Goal: Find specific page/section: Find specific page/section

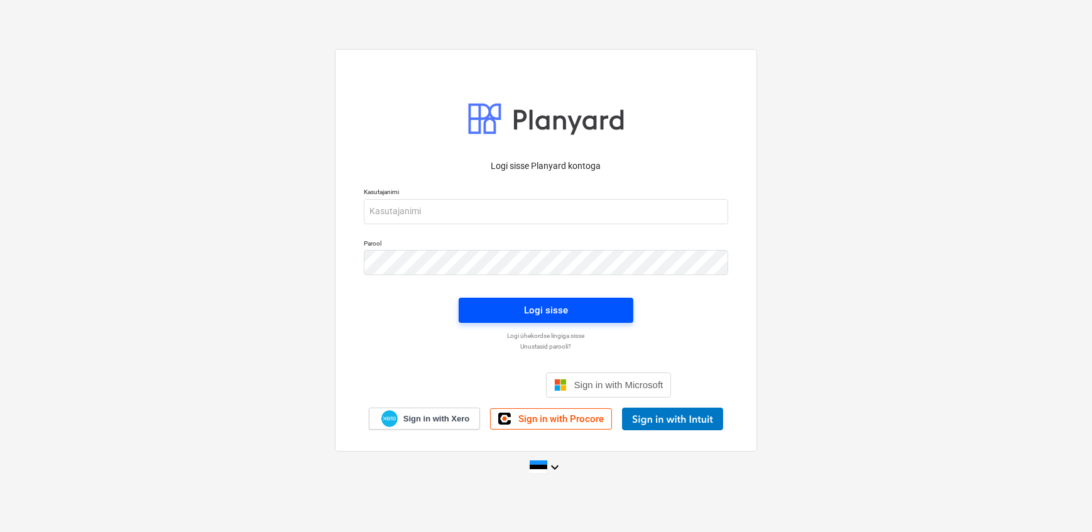
scroll to position [103, 0]
type input "[EMAIL_ADDRESS][DOMAIN_NAME]"
click at [475, 306] on span "Logi sisse" at bounding box center [546, 310] width 144 height 16
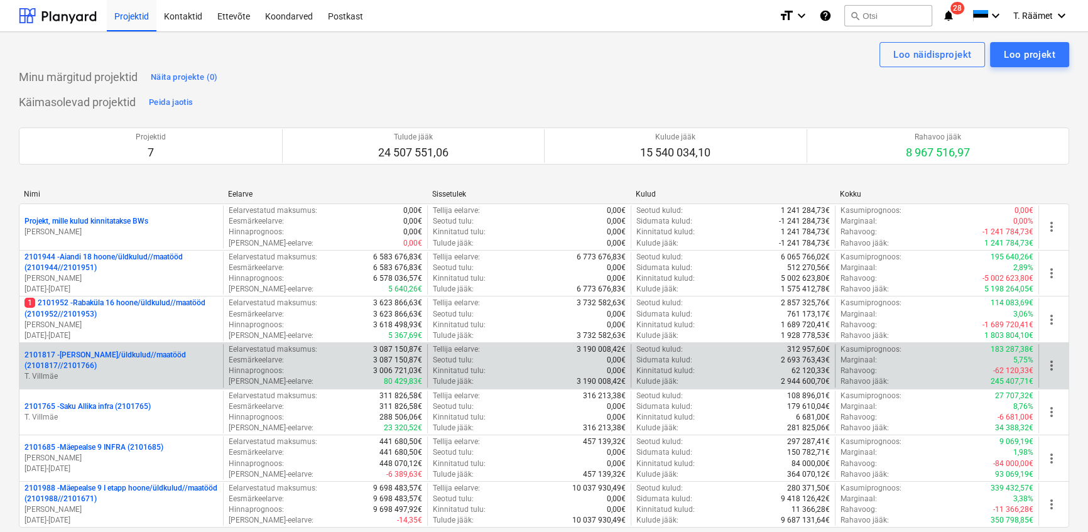
click at [96, 367] on p "2101817 - [PERSON_NAME]/üldkulud//maatööd (2101817//2101766)" at bounding box center [120, 360] width 193 height 21
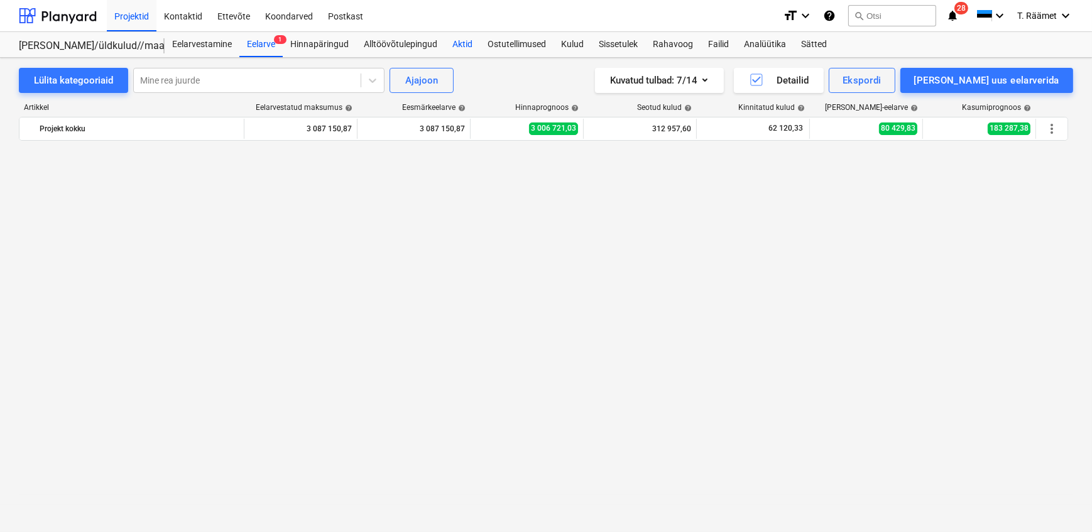
scroll to position [923, 0]
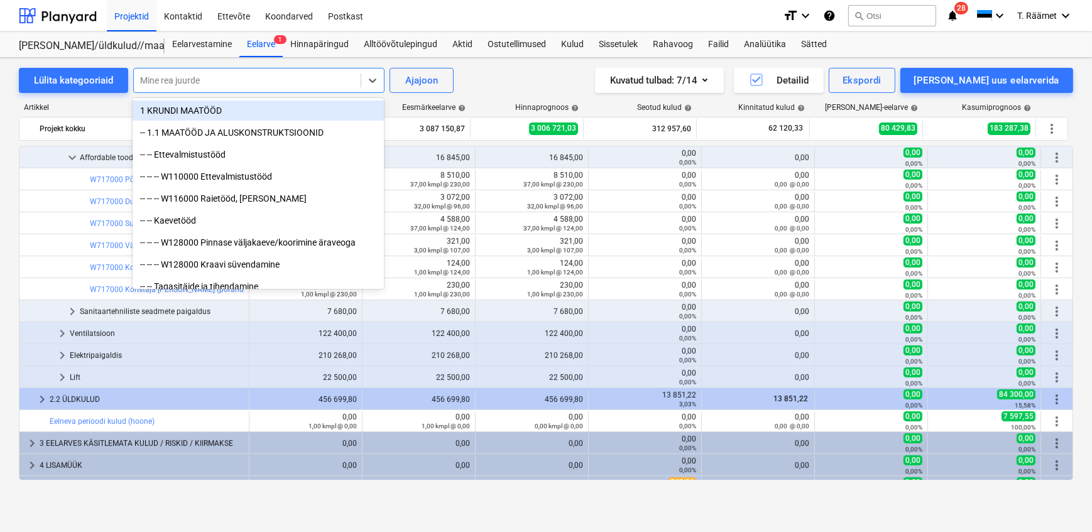
click at [241, 79] on div at bounding box center [247, 80] width 214 height 13
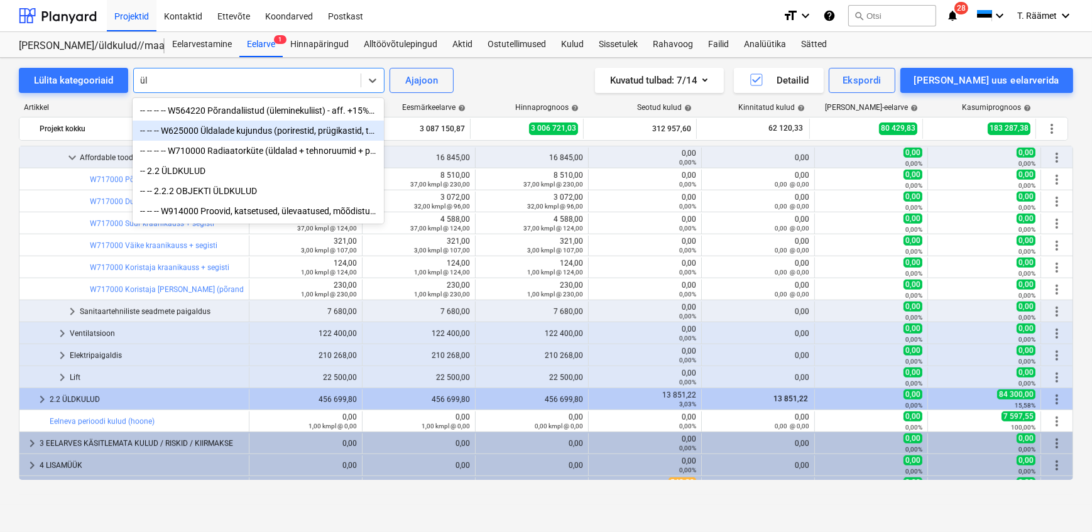
type input "ü"
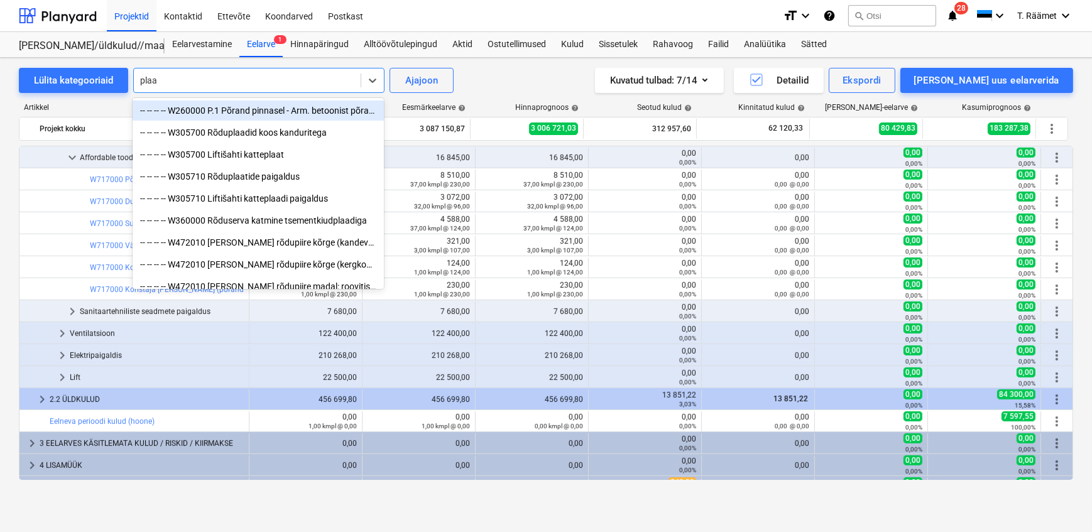
type input "plaat"
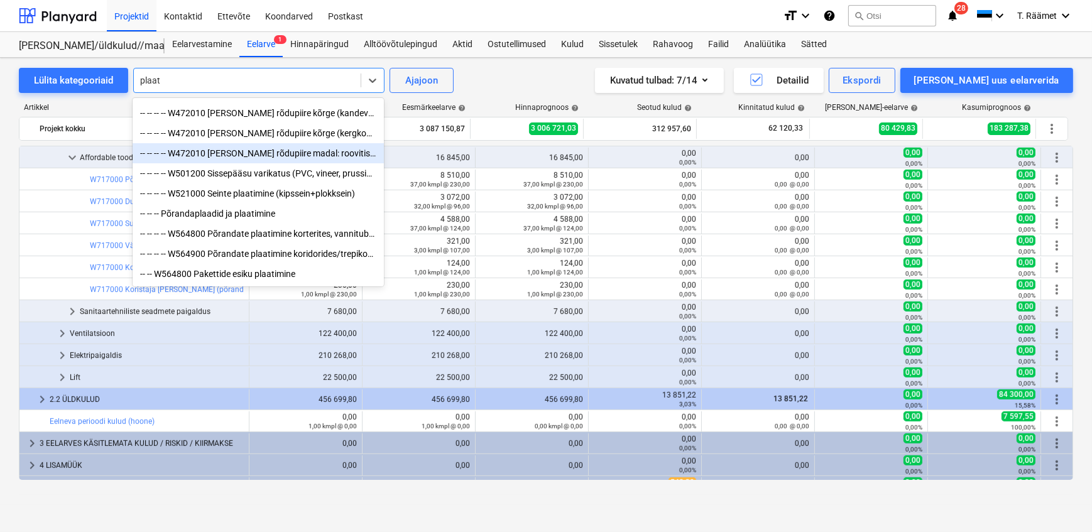
scroll to position [80, 0]
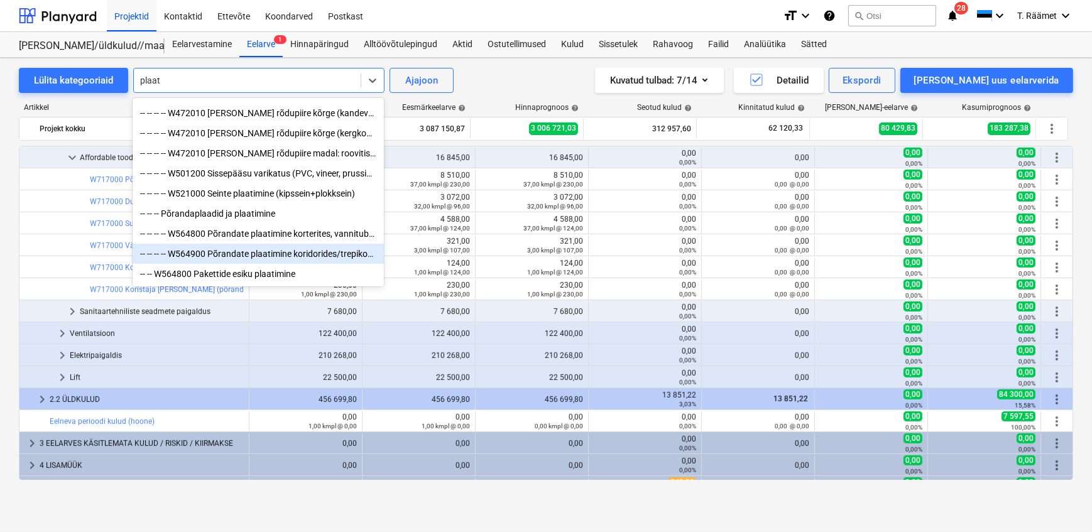
click at [310, 253] on div "-- -- -- -- W564900 Põrandate plaatimine koridorides/trepikodades (sh sokkel)" at bounding box center [258, 254] width 251 height 20
type textarea "10"
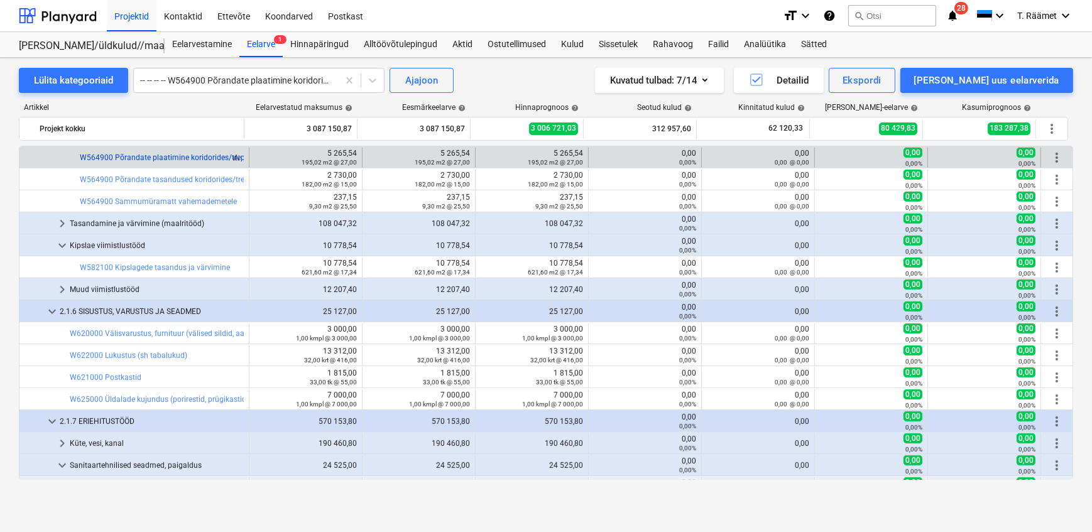
click at [138, 156] on link "W564900 Põrandate plaatimine koridorides/trepikodades (sh sokkel)" at bounding box center [197, 157] width 234 height 9
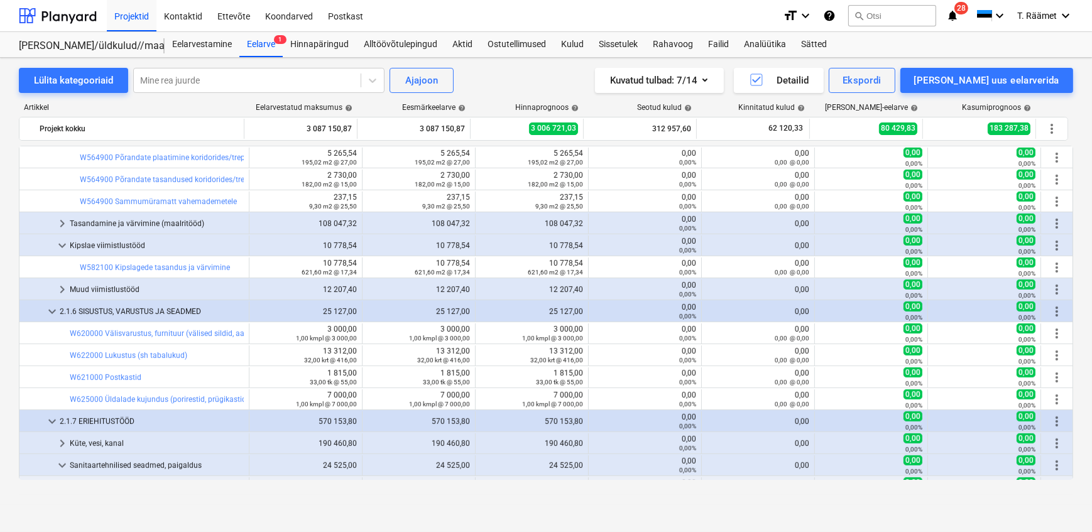
scroll to position [810, 0]
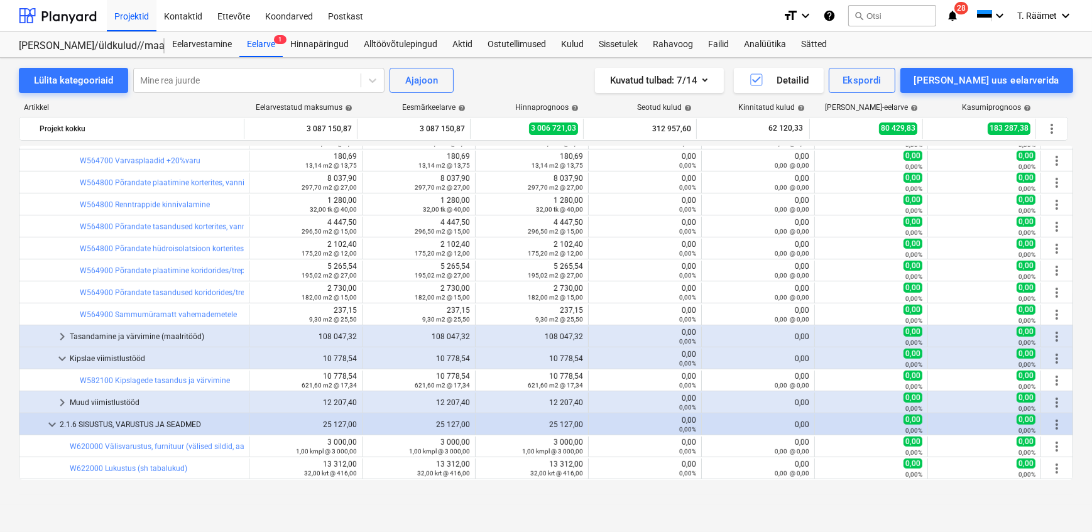
drag, startPoint x: 1068, startPoint y: 370, endPoint x: 1068, endPoint y: 358, distance: 11.9
click at [1068, 358] on div "keyboard_arrow_down Kipslae viimistlustööd 10 778,54 10 778,54 10 778,54 0,00 0…" at bounding box center [546, 358] width 1054 height 22
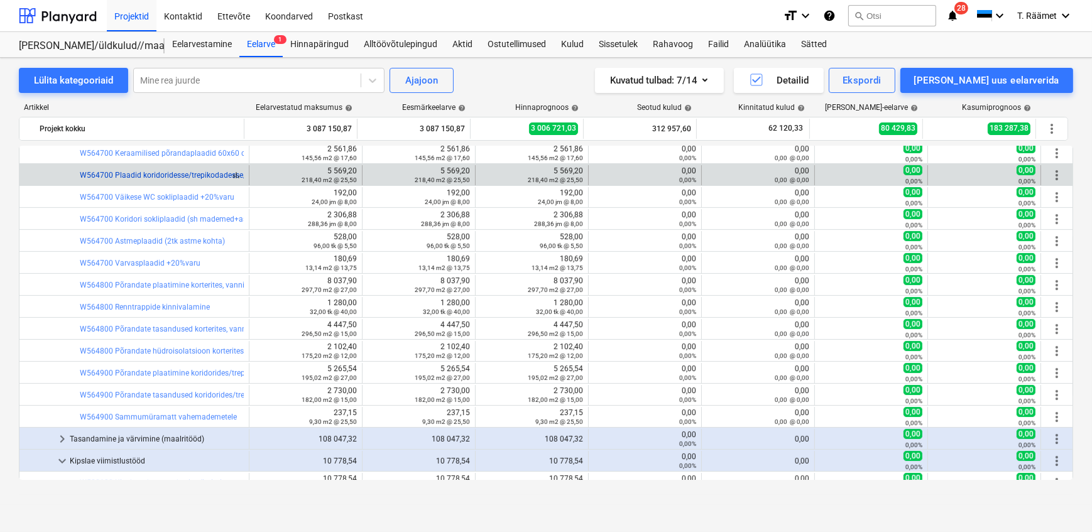
click at [209, 173] on link "W564700 Plaadid koridoridesse/trepikodadesse/mademed 30x60cm +20%varu" at bounding box center [215, 175] width 271 height 9
